Goal: Use online tool/utility: Utilize a website feature to perform a specific function

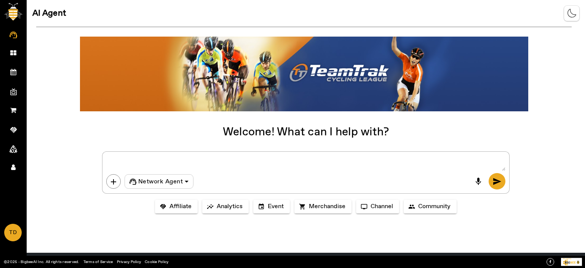
click at [149, 160] on textarea at bounding box center [305, 162] width 399 height 15
click at [150, 160] on textarea at bounding box center [305, 162] width 399 height 15
click at [143, 160] on textarea at bounding box center [305, 162] width 399 height 15
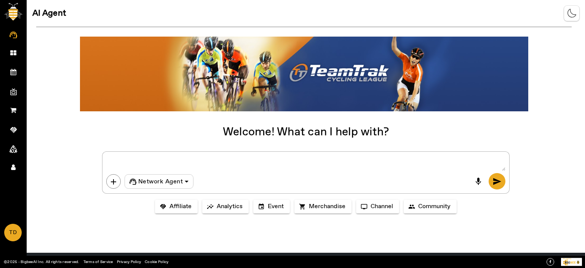
click at [143, 160] on textarea at bounding box center [305, 162] width 399 height 15
click at [187, 181] on icon at bounding box center [186, 181] width 9 height 9
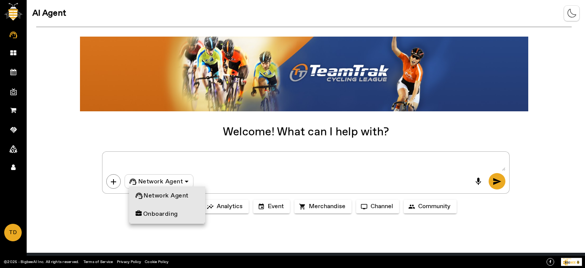
click at [166, 213] on span "Onboarding" at bounding box center [157, 213] width 42 height 9
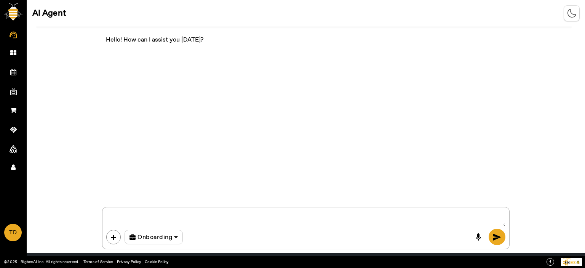
click at [201, 218] on textarea at bounding box center [305, 218] width 399 height 15
type textarea "Can you show me the details"
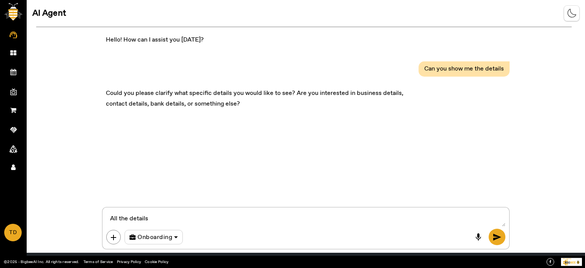
type textarea "All the details ?"
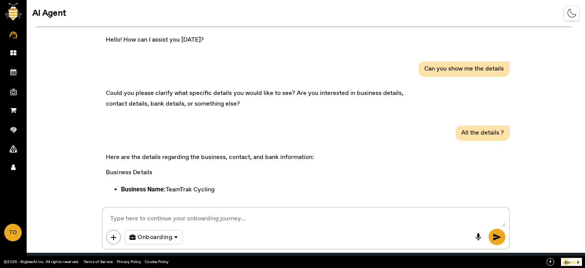
scroll to position [385, 0]
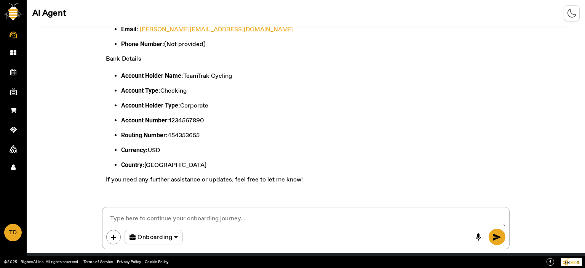
click at [171, 232] on mat-select-trigger "Onboarding" at bounding box center [152, 237] width 45 height 10
drag, startPoint x: 169, startPoint y: 204, endPoint x: 238, endPoint y: 185, distance: 71.1
click at [172, 204] on span "Network Agent" at bounding box center [162, 204] width 53 height 9
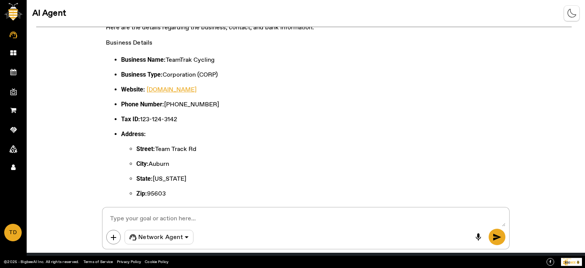
scroll to position [625, 0]
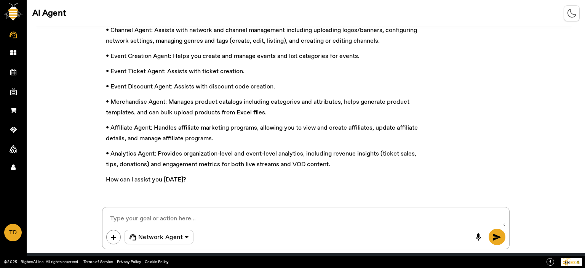
click at [166, 216] on textarea at bounding box center [305, 218] width 399 height 15
click at [203, 223] on textarea at bounding box center [305, 218] width 399 height 15
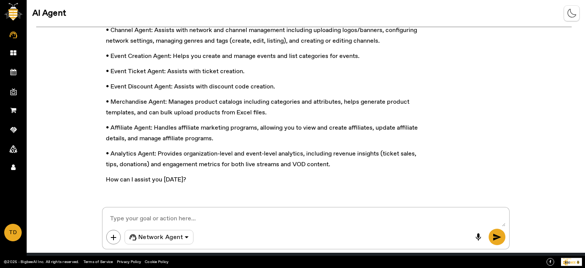
click at [203, 223] on textarea at bounding box center [305, 218] width 399 height 15
type textarea "Merchandise agent"
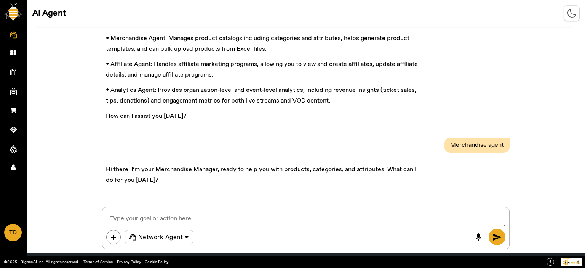
scroll to position [689, 0]
click at [198, 219] on textarea at bounding box center [305, 218] width 399 height 15
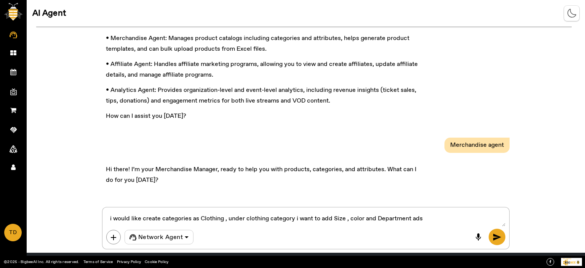
click at [333, 216] on textarea at bounding box center [305, 218] width 399 height 15
click at [446, 219] on textarea at bounding box center [305, 218] width 399 height 15
click at [371, 218] on textarea at bounding box center [305, 218] width 399 height 15
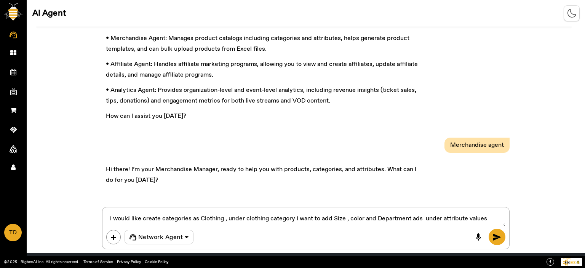
paste textarea "I would like to create a category named Clothing. Under the Clothing category, …"
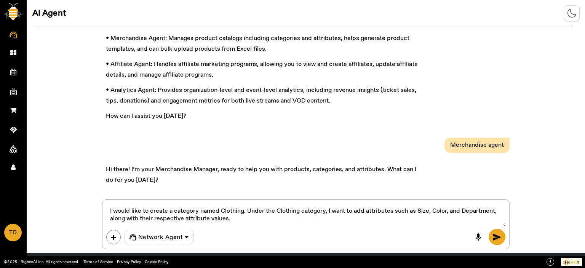
type textarea "I would like to create a category named Clothing. Under the Clothing category, …"
drag, startPoint x: 498, startPoint y: 239, endPoint x: 520, endPoint y: 214, distance: 32.7
click at [498, 238] on span "send" at bounding box center [496, 236] width 9 height 9
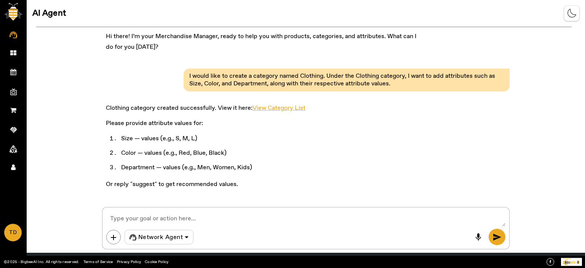
scroll to position [826, 0]
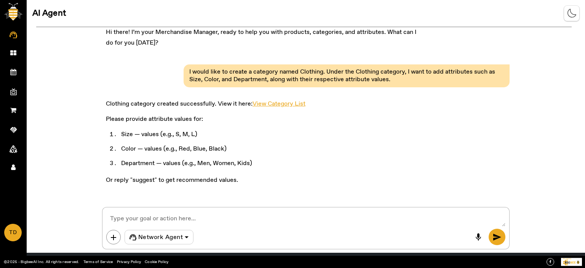
click at [154, 214] on textarea at bounding box center [305, 218] width 399 height 15
